Goal: Use online tool/utility: Utilize a website feature to perform a specific function

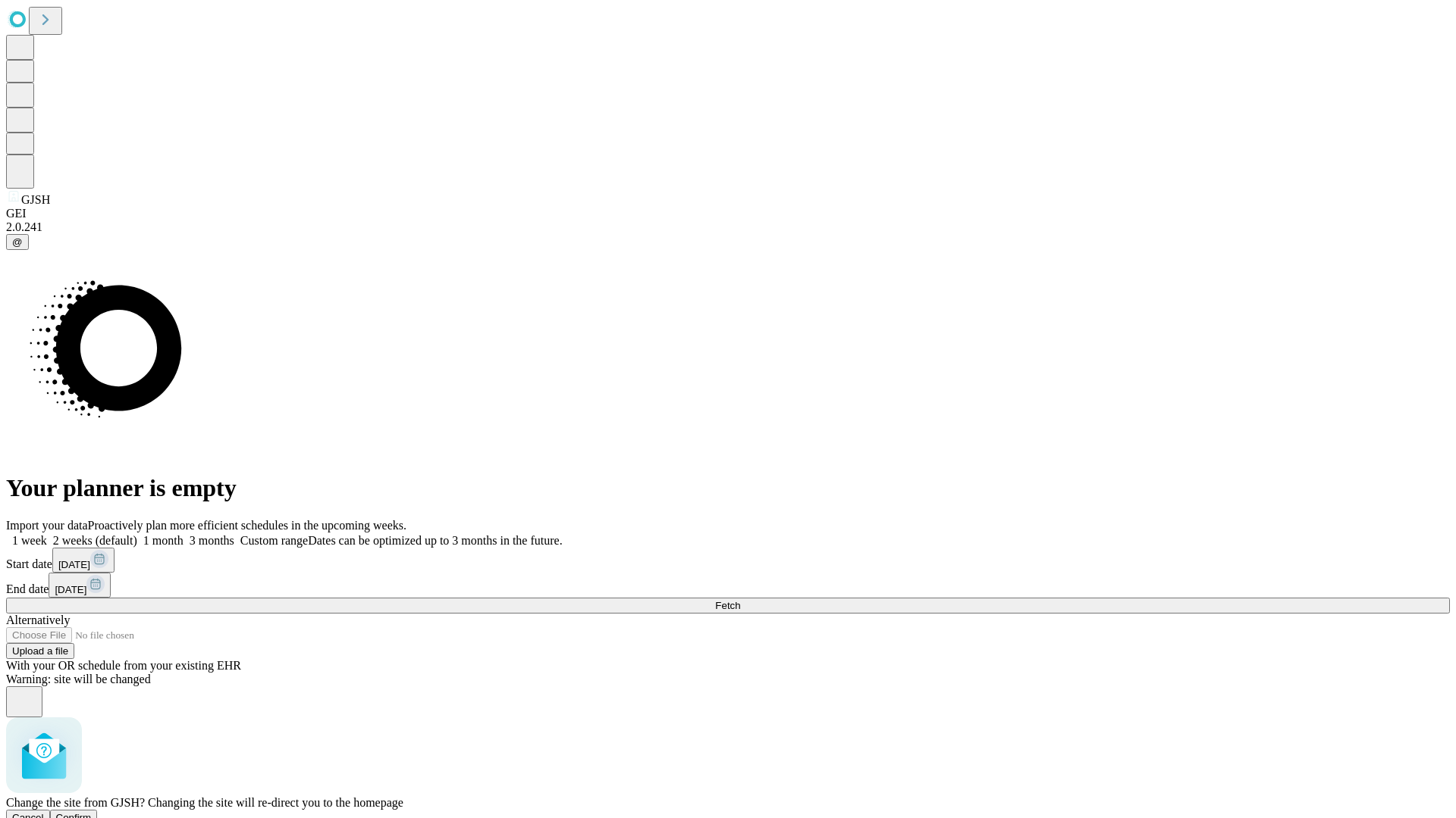
click at [92, 813] on span "Confirm" at bounding box center [74, 818] width 36 height 12
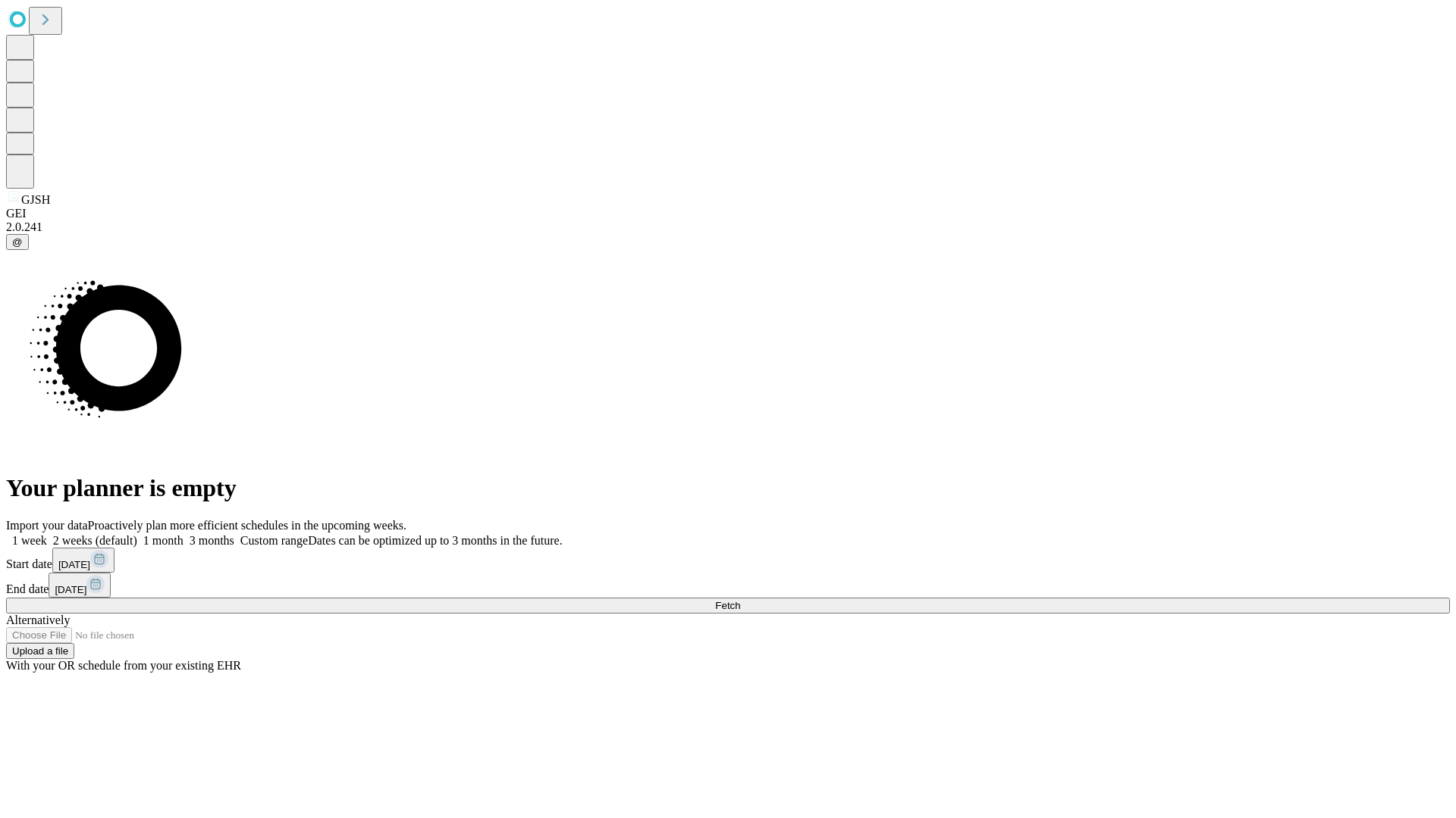
click at [47, 535] on label "1 week" at bounding box center [27, 541] width 41 height 12
click at [740, 601] on span "Fetch" at bounding box center [728, 606] width 25 height 12
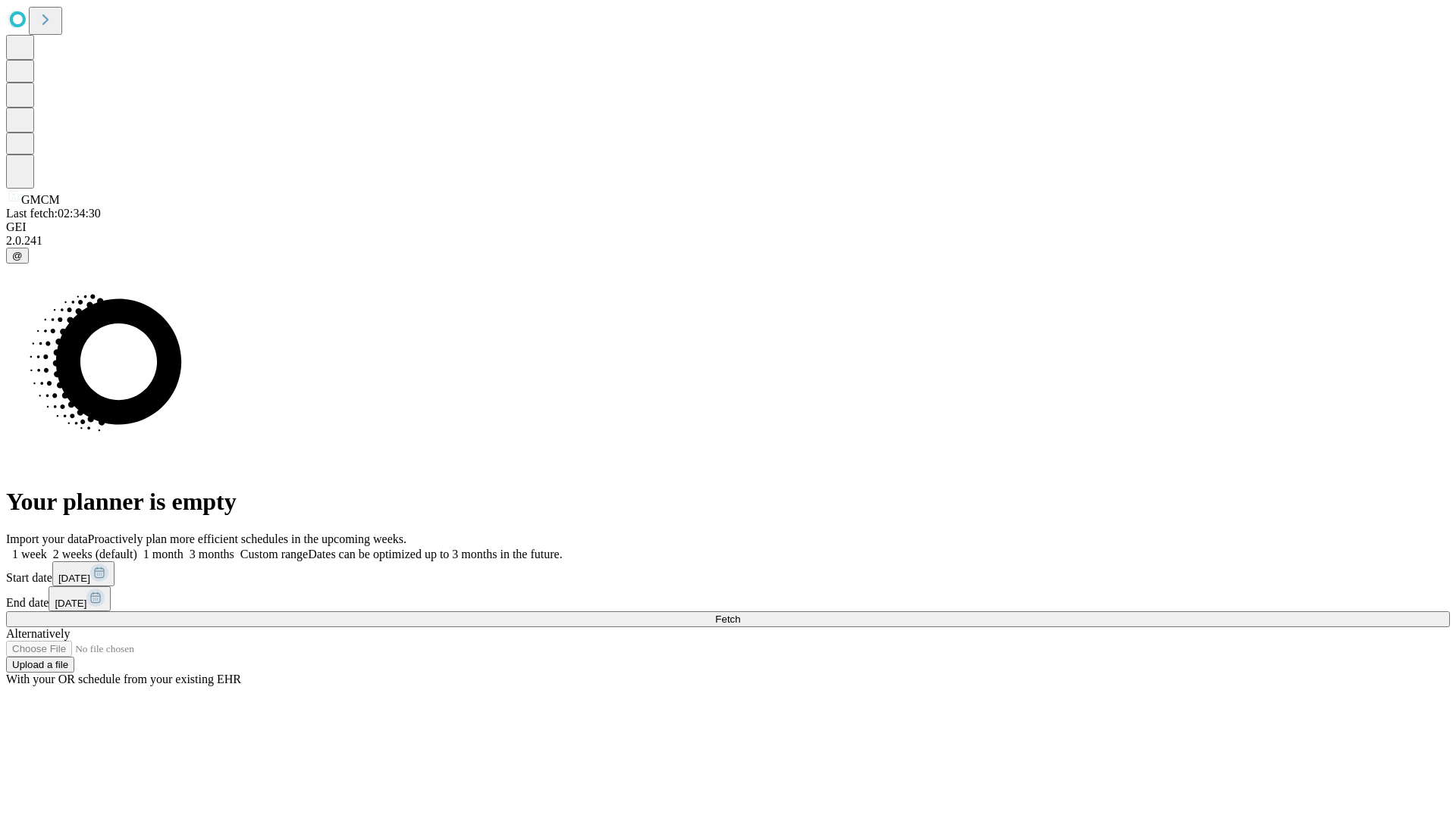
click at [47, 548] on label "1 week" at bounding box center [27, 554] width 41 height 12
click at [740, 614] on span "Fetch" at bounding box center [728, 619] width 25 height 12
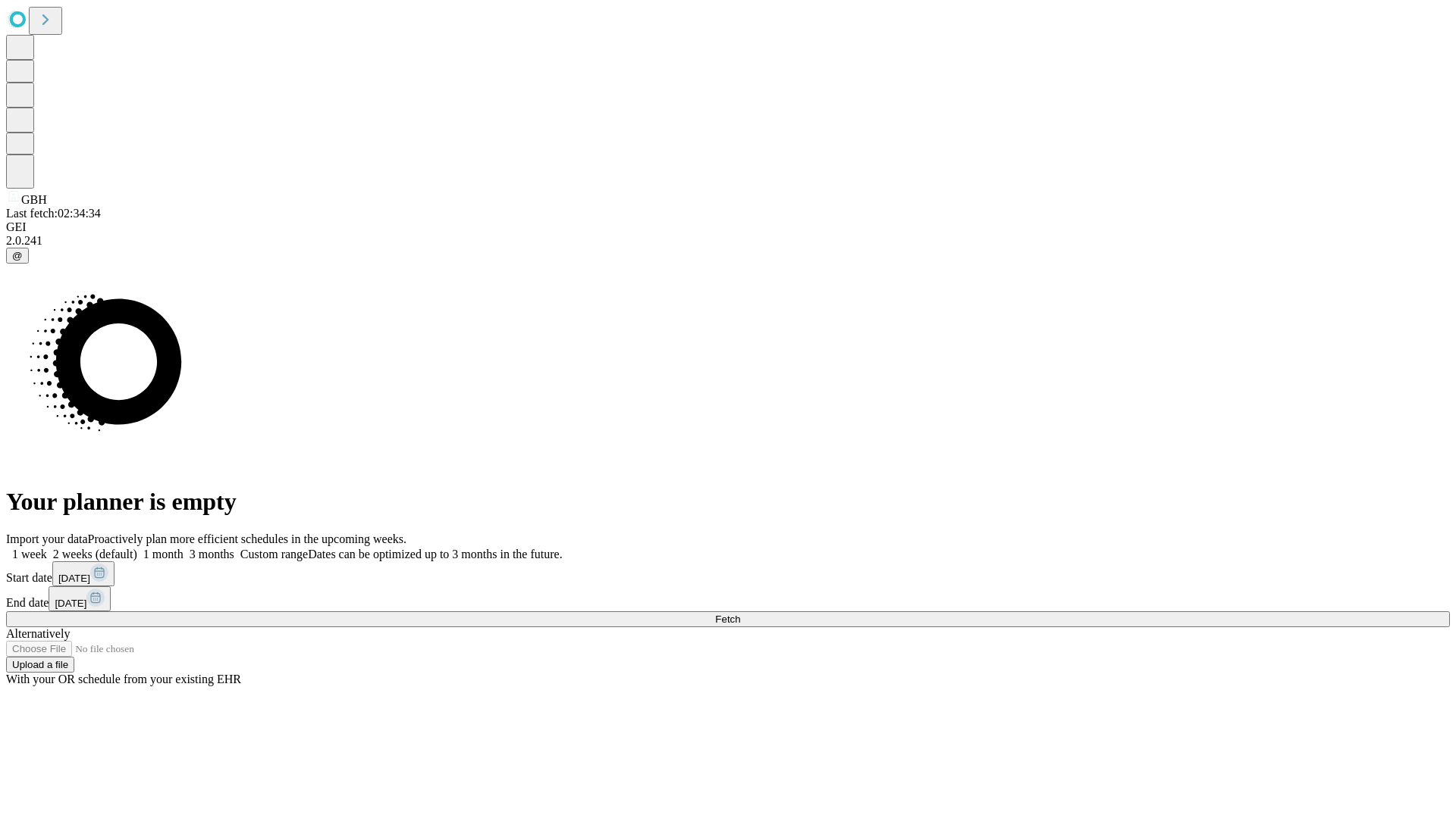
click at [740, 614] on span "Fetch" at bounding box center [728, 619] width 25 height 12
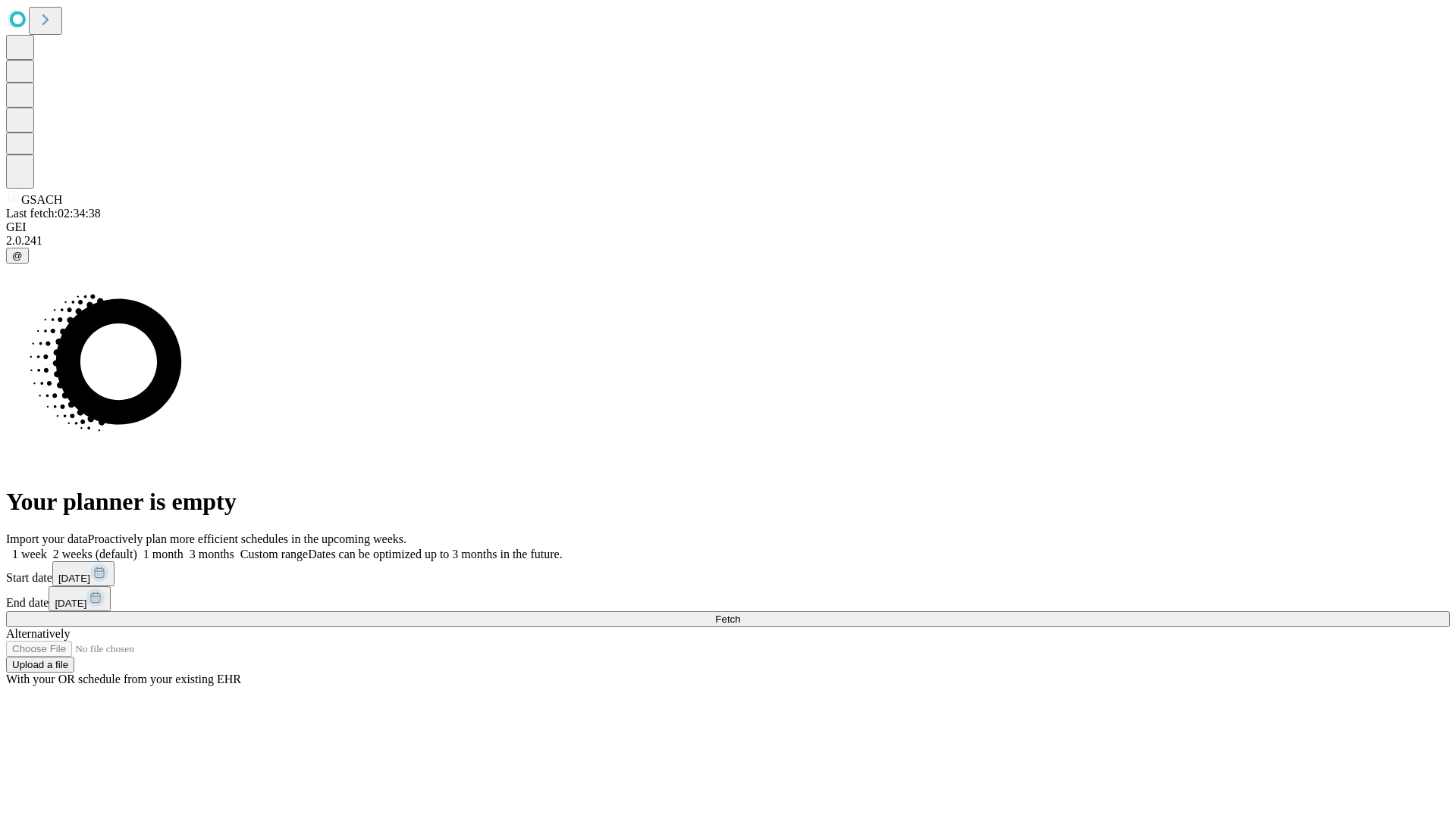
click at [47, 548] on label "1 week" at bounding box center [27, 554] width 41 height 12
click at [740, 614] on span "Fetch" at bounding box center [728, 619] width 25 height 12
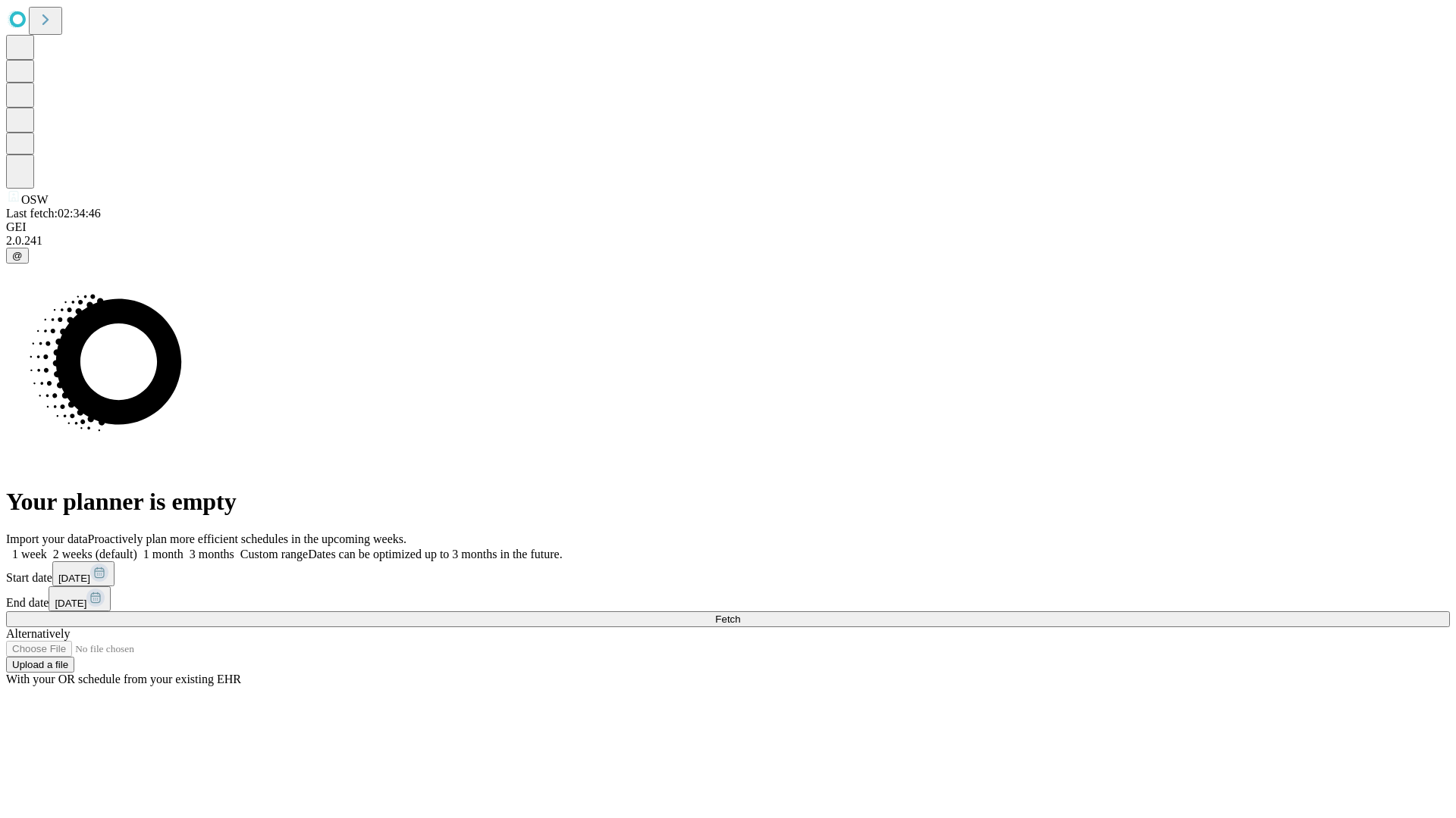
click at [47, 548] on label "1 week" at bounding box center [27, 554] width 41 height 12
click at [740, 614] on span "Fetch" at bounding box center [728, 619] width 25 height 12
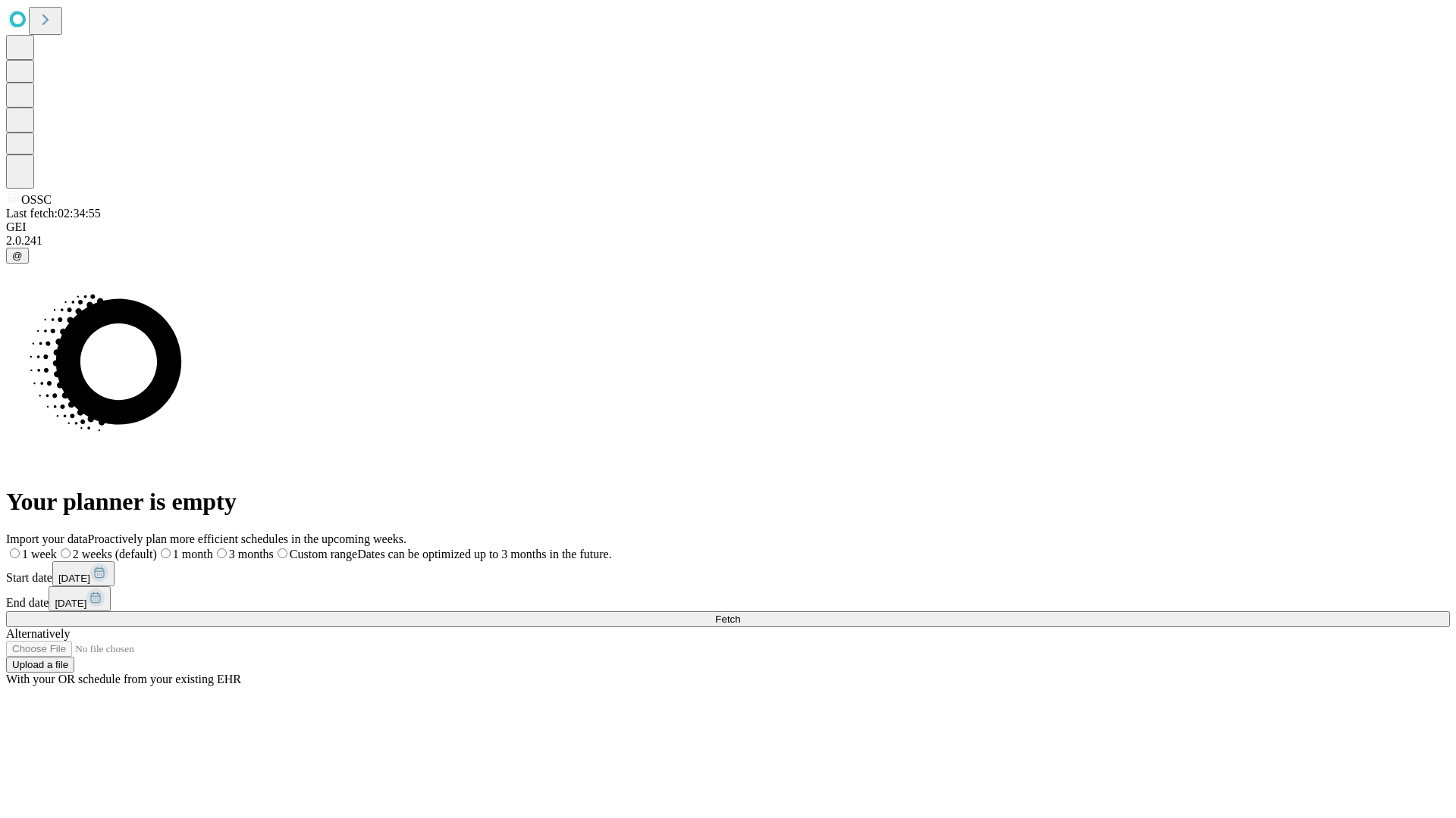
click at [57, 548] on label "1 week" at bounding box center [31, 554] width 51 height 12
click at [740, 614] on span "Fetch" at bounding box center [728, 619] width 25 height 12
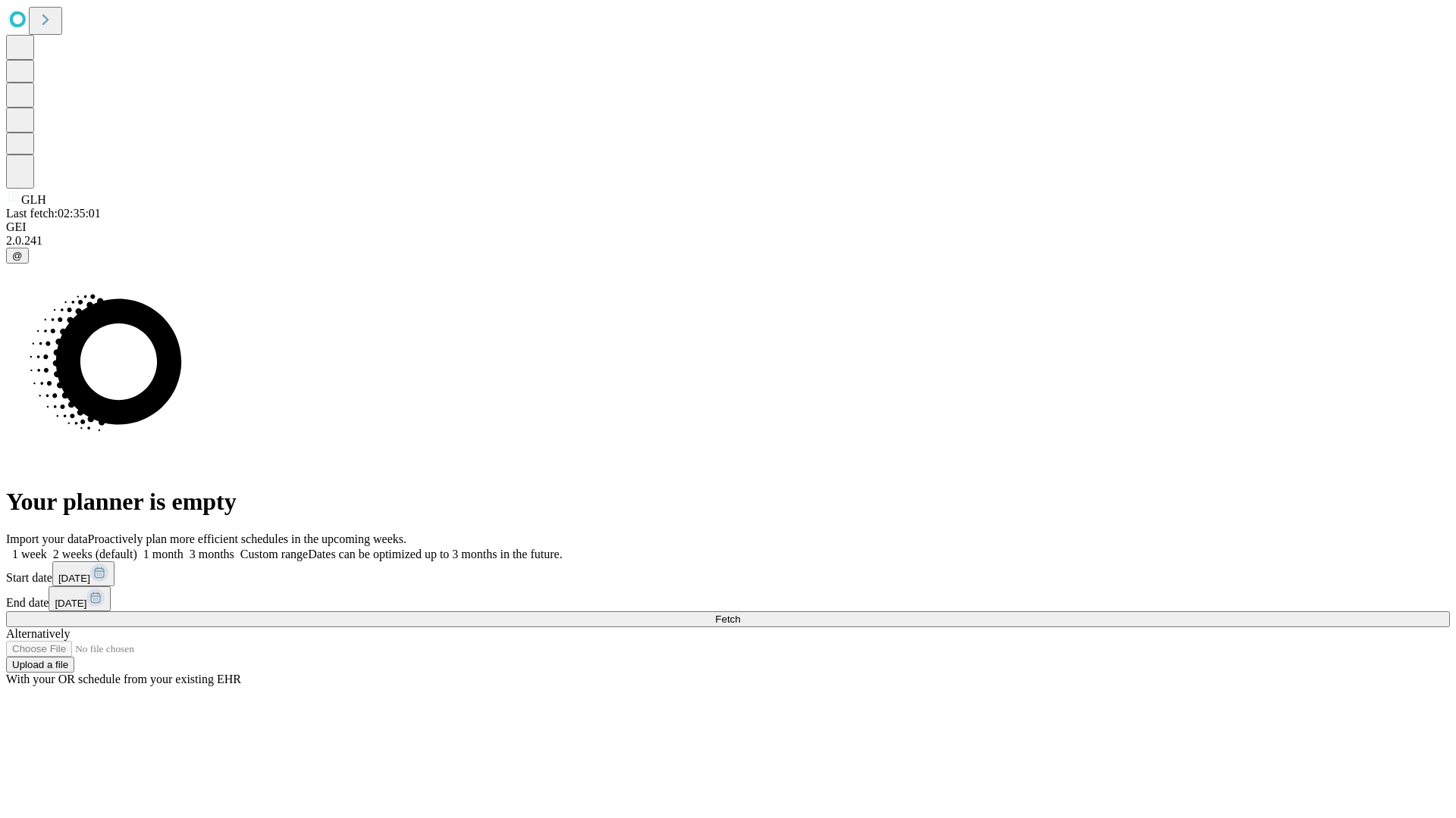
click at [47, 548] on label "1 week" at bounding box center [27, 554] width 41 height 12
click at [740, 614] on span "Fetch" at bounding box center [728, 619] width 25 height 12
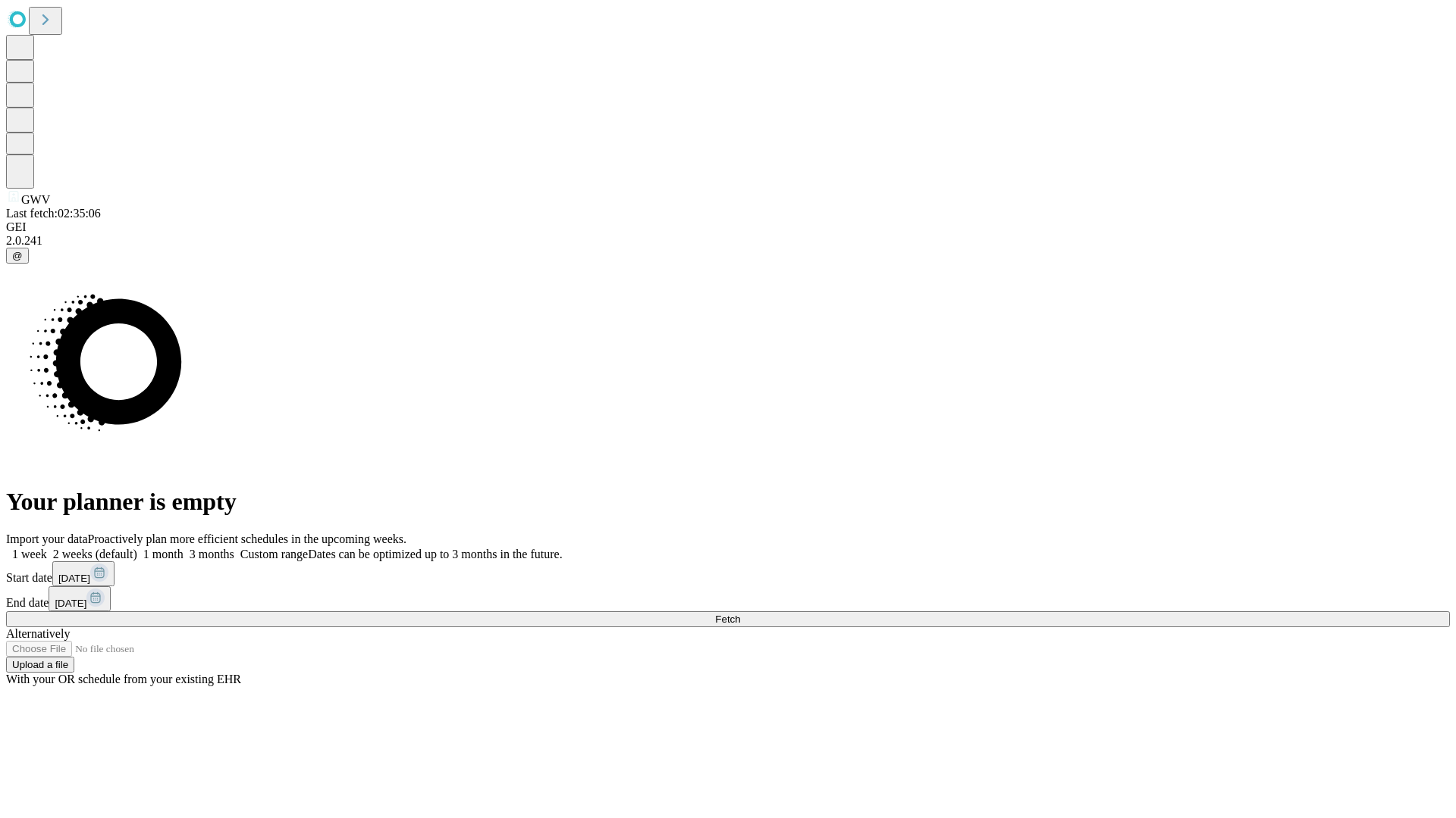
click at [47, 548] on label "1 week" at bounding box center [27, 554] width 41 height 12
click at [740, 614] on span "Fetch" at bounding box center [728, 619] width 25 height 12
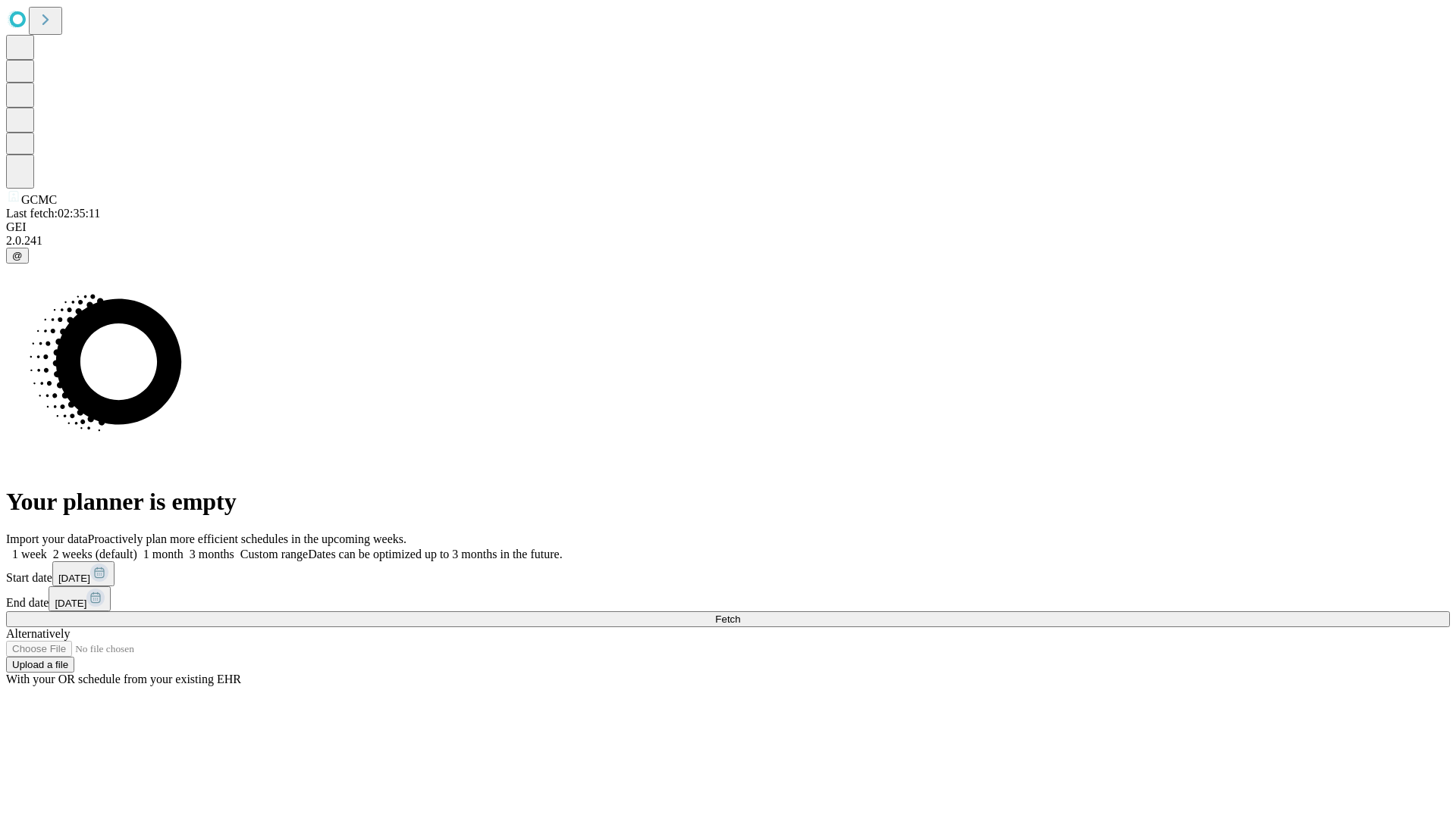
click at [47, 548] on label "1 week" at bounding box center [27, 554] width 41 height 12
click at [740, 614] on span "Fetch" at bounding box center [728, 619] width 25 height 12
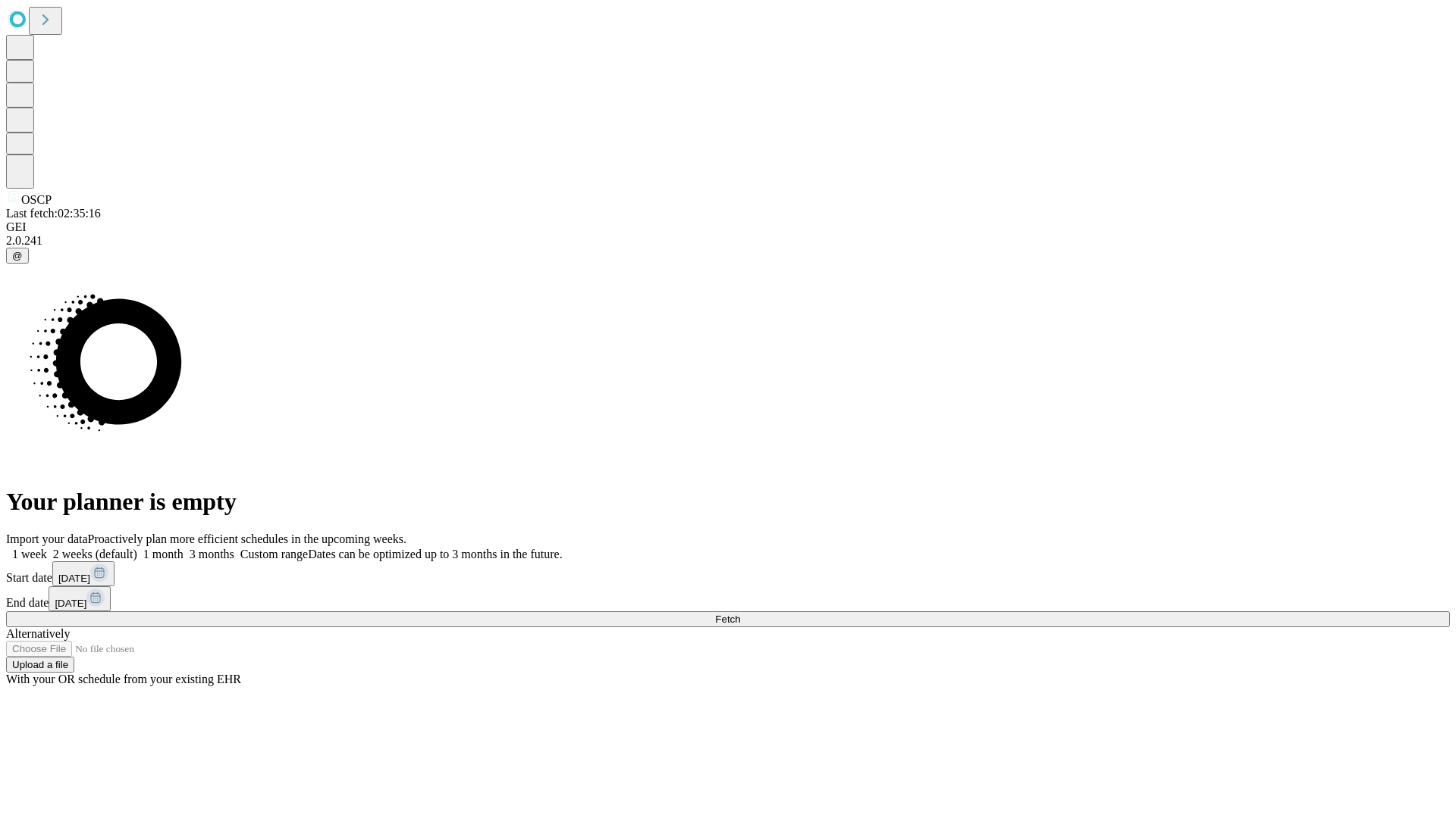
click at [740, 614] on span "Fetch" at bounding box center [728, 619] width 25 height 12
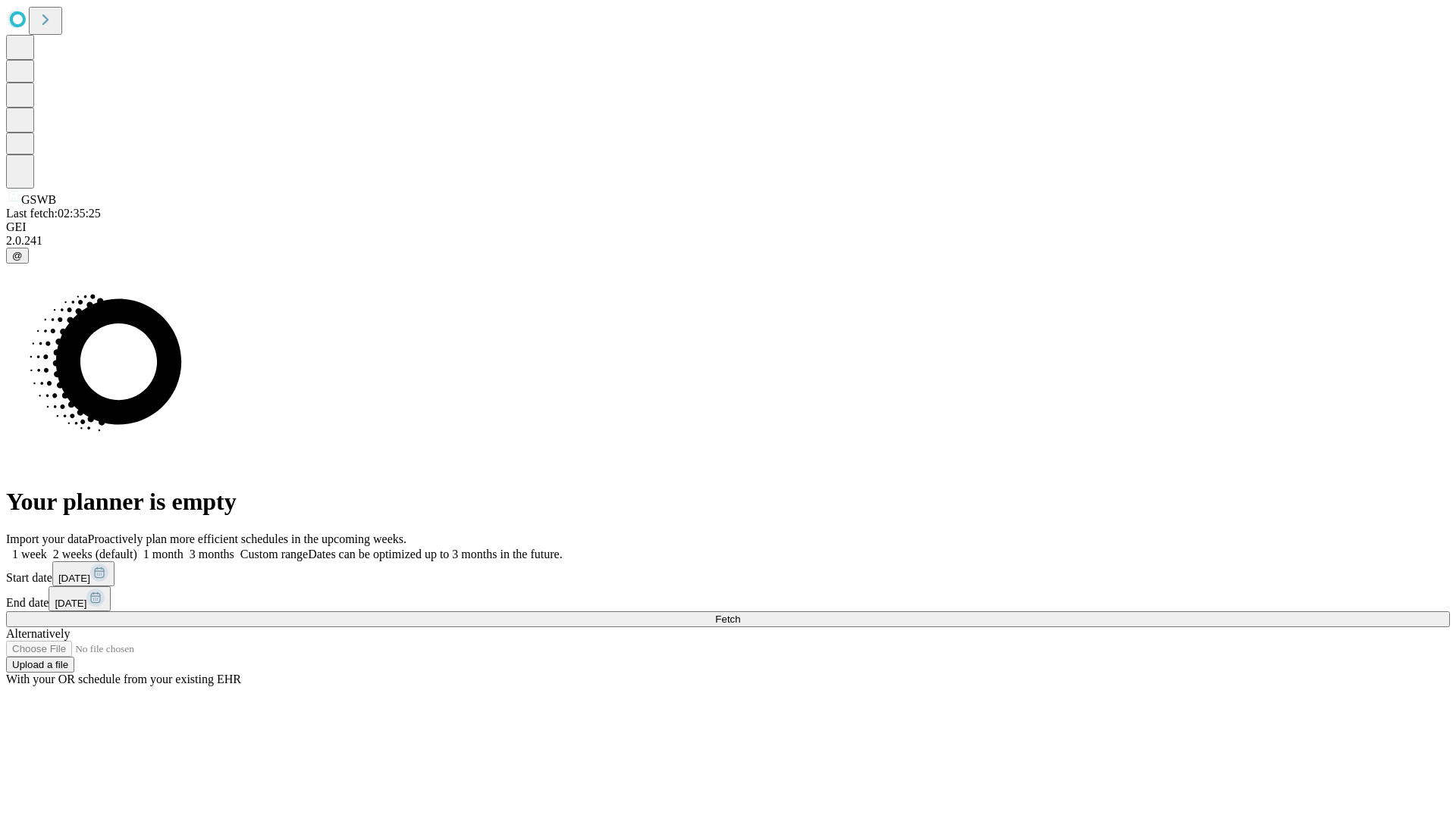
click at [740, 614] on span "Fetch" at bounding box center [728, 619] width 25 height 12
